Goal: Task Accomplishment & Management: Use online tool/utility

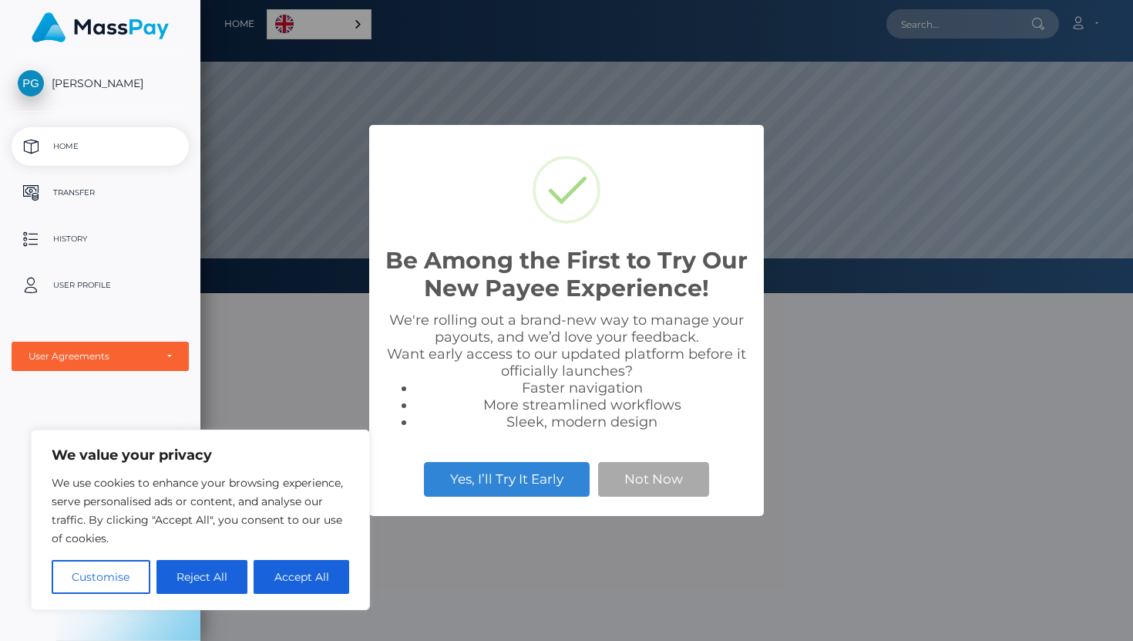
scroll to position [293, 933]
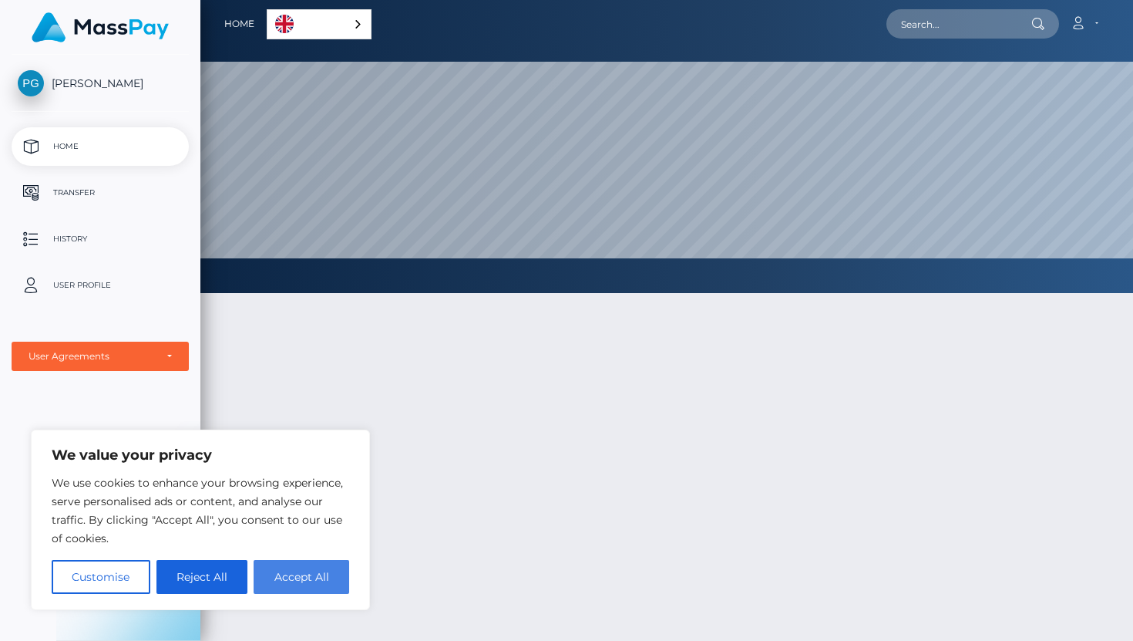
click at [284, 576] on button "Accept All" at bounding box center [302, 577] width 96 height 34
checkbox input "true"
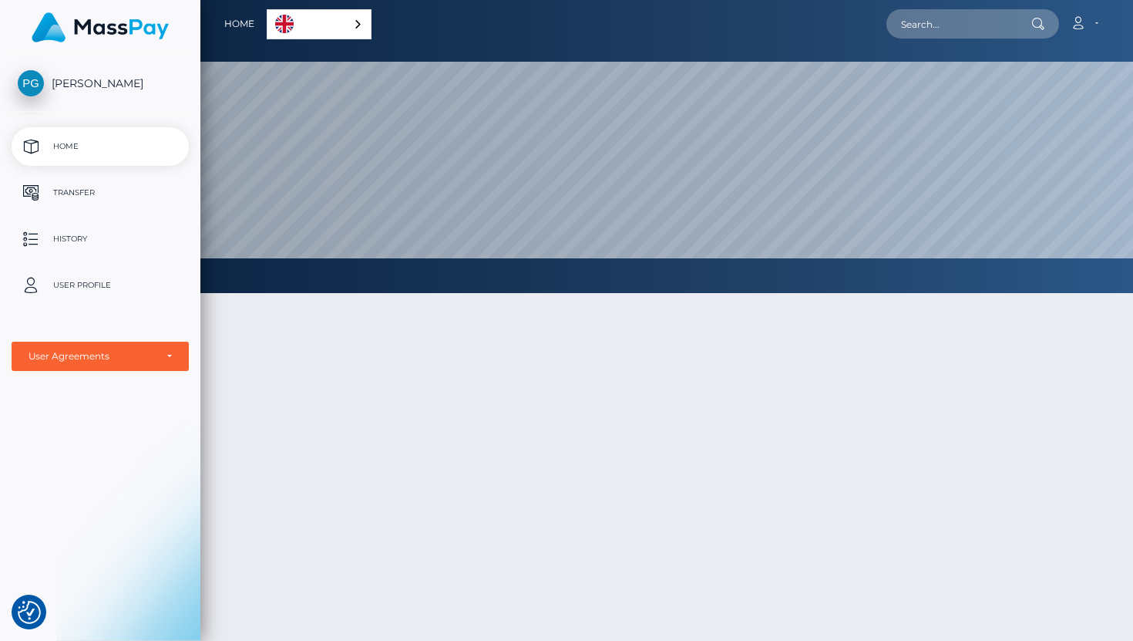
click at [107, 191] on p "Transfer" at bounding box center [100, 192] width 165 height 23
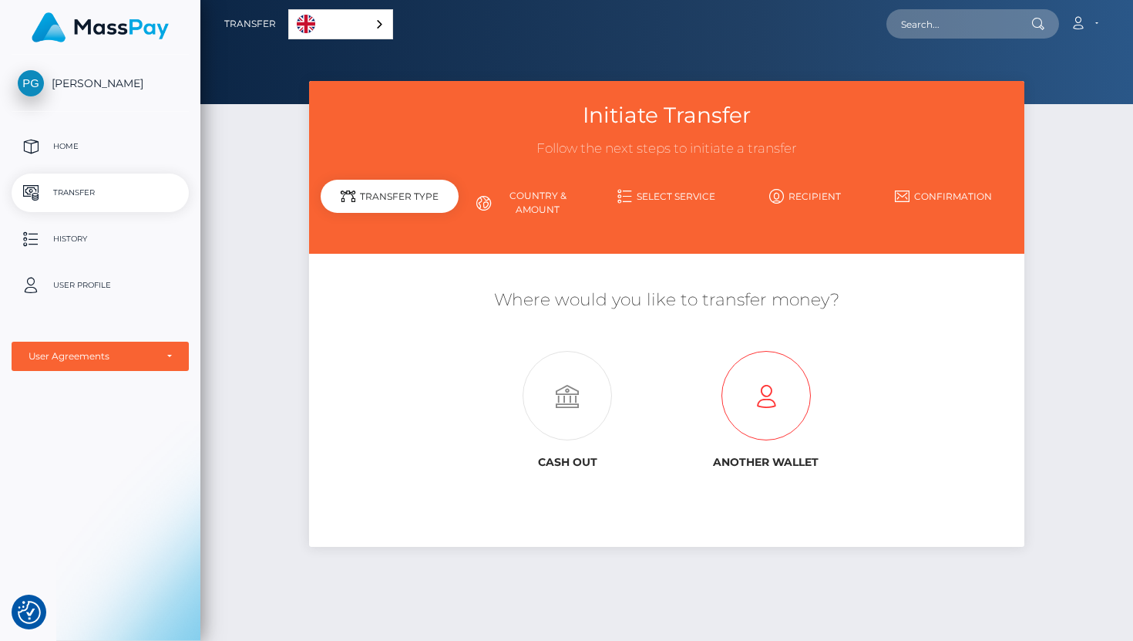
click at [750, 388] on icon at bounding box center [766, 396] width 199 height 89
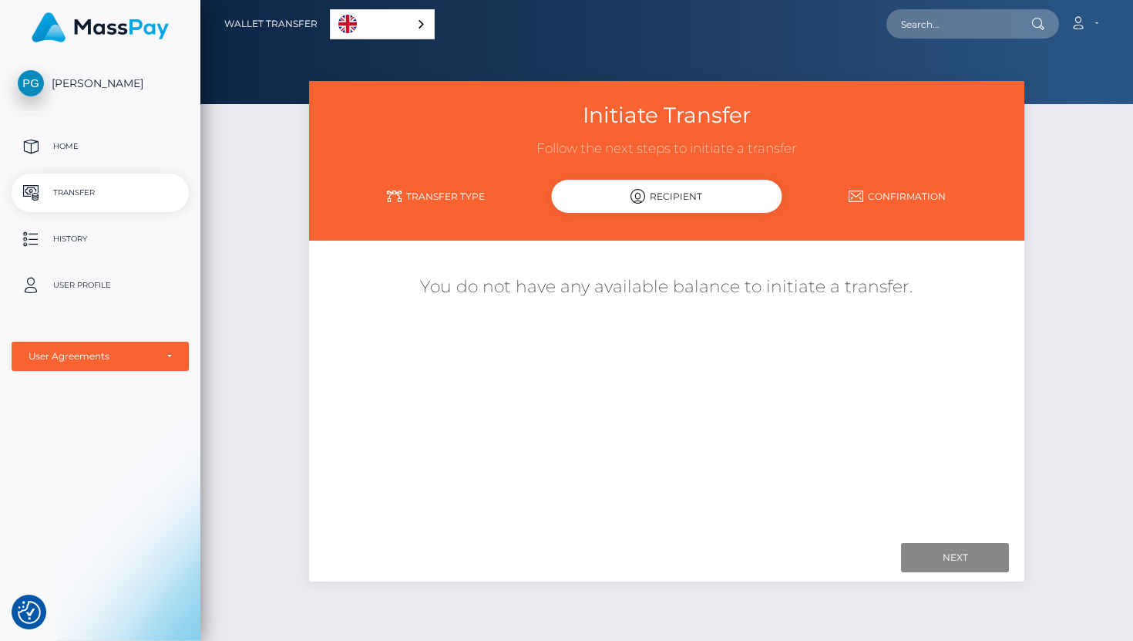
click at [433, 204] on link "Transfer Type" at bounding box center [436, 196] width 230 height 27
